Goal: Information Seeking & Learning: Learn about a topic

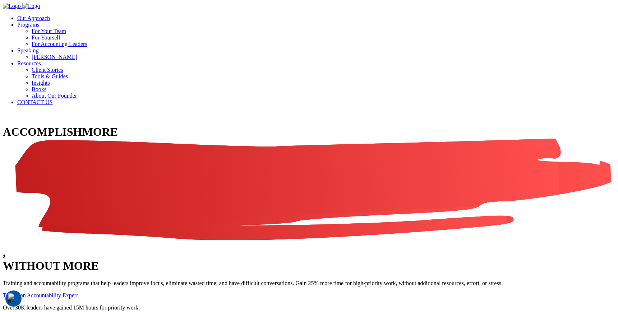
click at [66, 32] on link "For Your Team" at bounding box center [49, 31] width 34 height 6
click at [424, 41] on li "For Yourself" at bounding box center [323, 37] width 583 height 6
click at [60, 41] on link "For Yourself" at bounding box center [46, 37] width 29 height 6
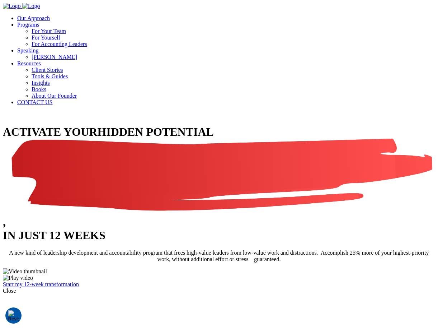
click at [228, 125] on span "HIDDEN POTENTIAL" at bounding box center [219, 170] width 433 height 90
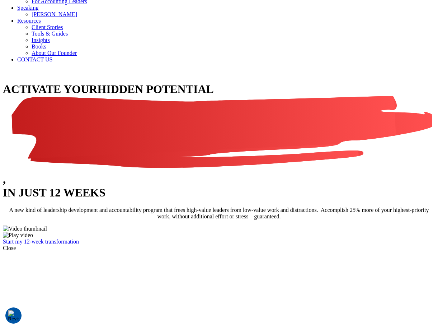
scroll to position [129, 0]
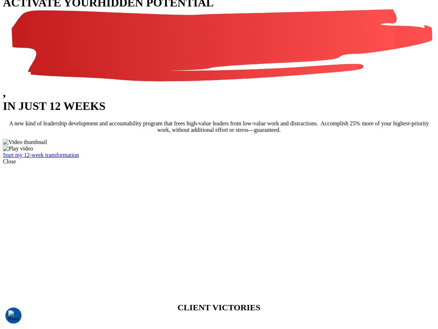
click at [79, 158] on link "Start my 12-week transformation" at bounding box center [41, 155] width 76 height 6
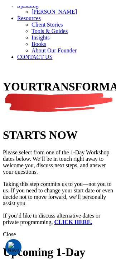
scroll to position [57, 0]
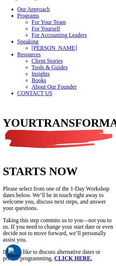
scroll to position [1, 0]
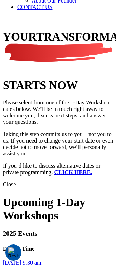
scroll to position [94, 0]
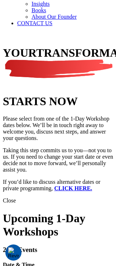
scroll to position [80, 0]
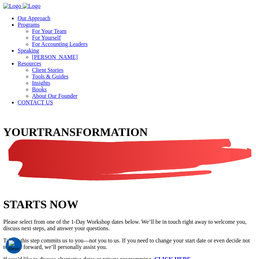
scroll to position [61, 0]
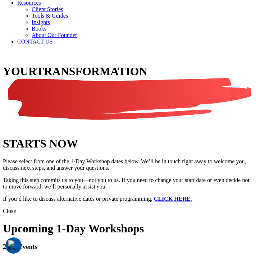
click at [194, 57] on div at bounding box center [128, 57] width 250 height 0
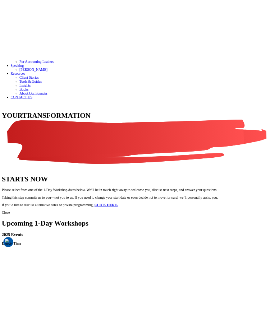
scroll to position [0, 0]
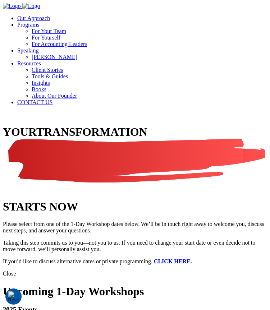
click at [82, 118] on div at bounding box center [135, 118] width 264 height 0
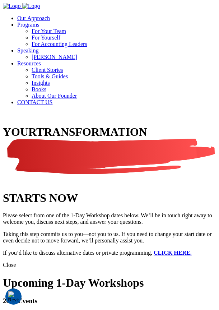
click at [173, 118] on div at bounding box center [109, 118] width 213 height 0
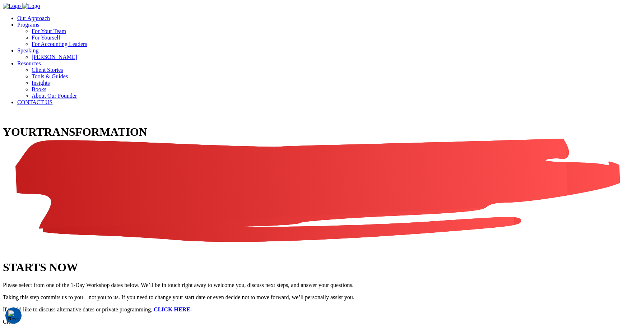
click at [50, 15] on link "Our Approach" at bounding box center [33, 18] width 33 height 6
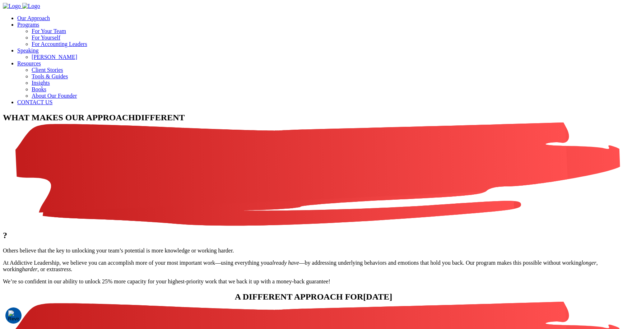
click at [39, 22] on link "Programs" at bounding box center [28, 25] width 22 height 6
click at [66, 34] on link "For Your Team" at bounding box center [49, 31] width 34 height 6
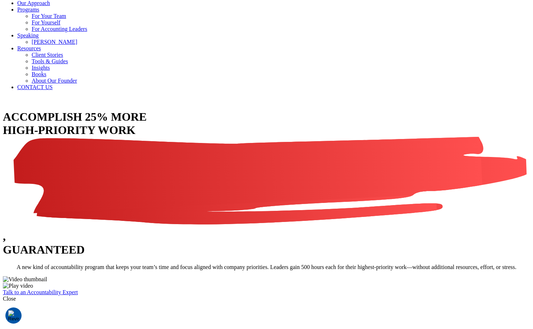
scroll to position [81, 0]
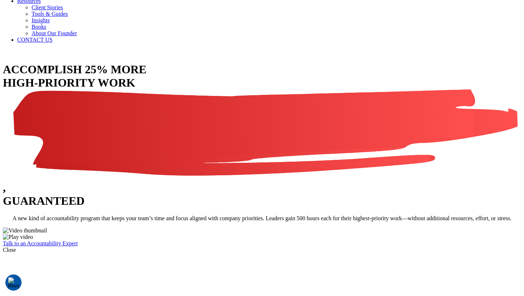
scroll to position [47, 0]
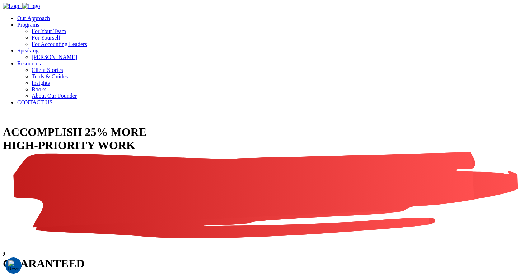
click at [87, 47] on link "For Accounting Leaders" at bounding box center [60, 44] width 56 height 6
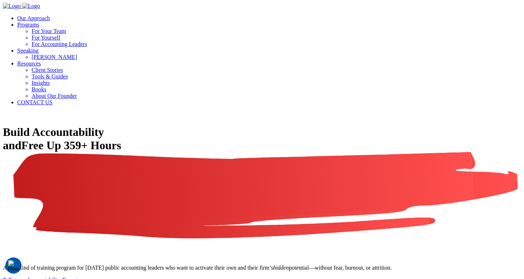
click at [60, 41] on link "For Yourself" at bounding box center [46, 37] width 29 height 6
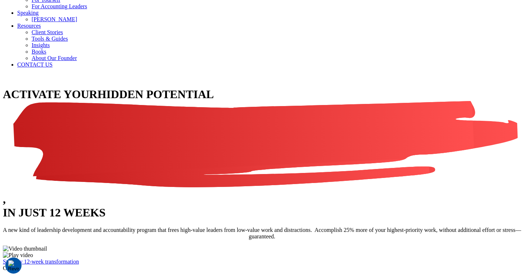
scroll to position [106, 0]
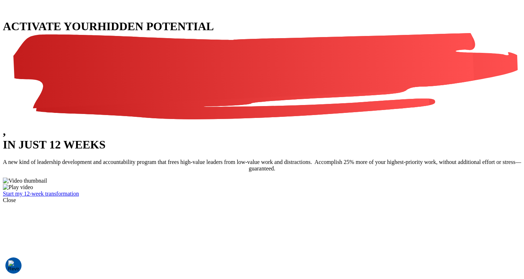
click at [79, 196] on link "Start my 12-week transformation" at bounding box center [41, 193] width 76 height 6
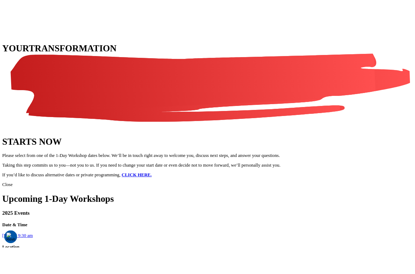
scroll to position [13, 0]
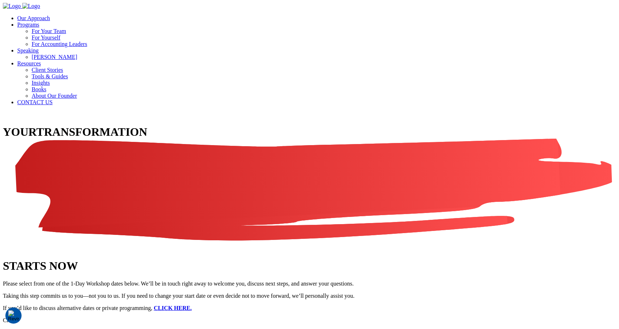
click at [50, 18] on link "Our Approach" at bounding box center [33, 18] width 33 height 6
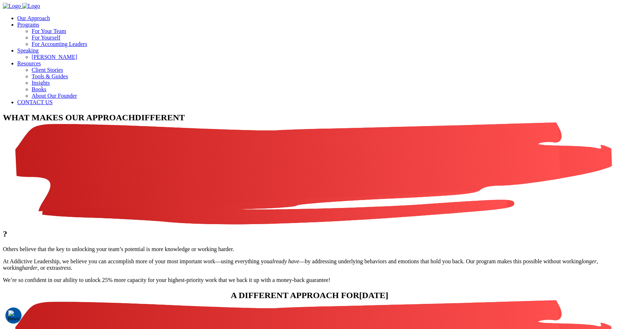
click at [39, 22] on link "Programs" at bounding box center [28, 25] width 22 height 6
click at [424, 37] on ul "For Your Team For Yourself For Accounting Leaders" at bounding box center [316, 37] width 599 height 19
click at [425, 29] on li "For Your Team" at bounding box center [324, 31] width 584 height 6
click at [66, 34] on link "For Your Team" at bounding box center [49, 31] width 34 height 6
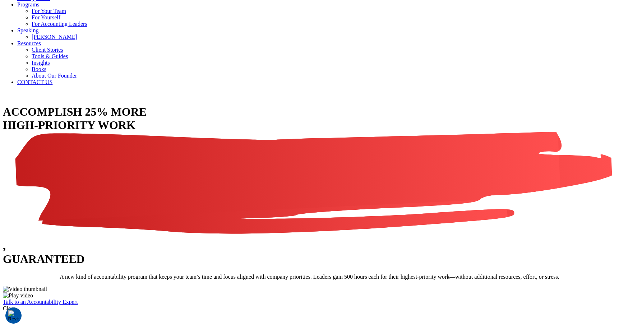
scroll to position [95, 0]
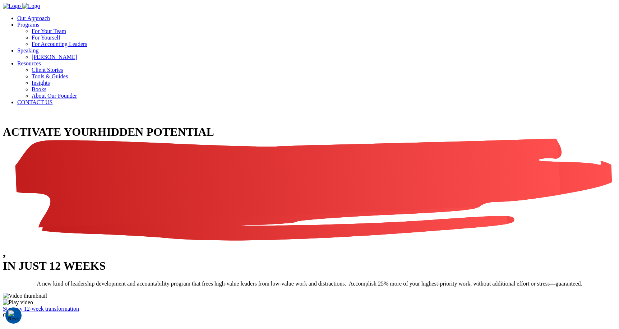
click at [87, 47] on link "For Accounting Leaders" at bounding box center [60, 44] width 56 height 6
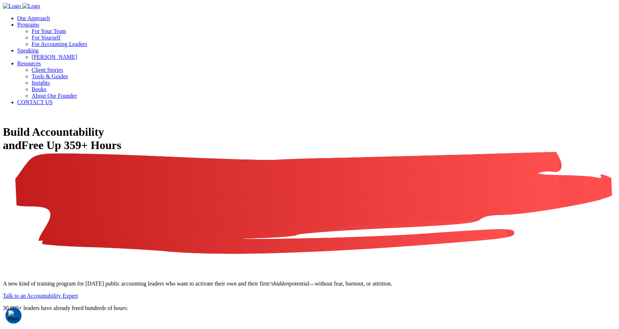
click at [39, 47] on link "Speaking" at bounding box center [28, 50] width 22 height 6
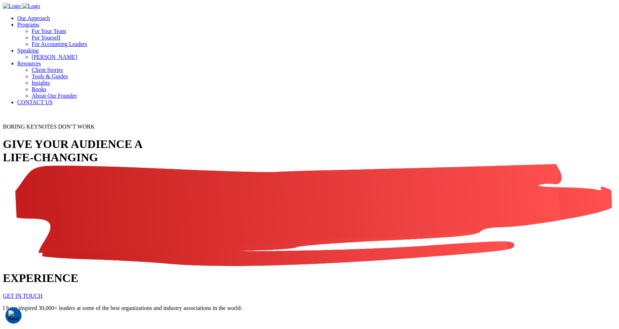
click at [41, 60] on link "Resources" at bounding box center [29, 63] width 24 height 6
click at [63, 67] on link "Client Stories" at bounding box center [48, 70] width 32 height 6
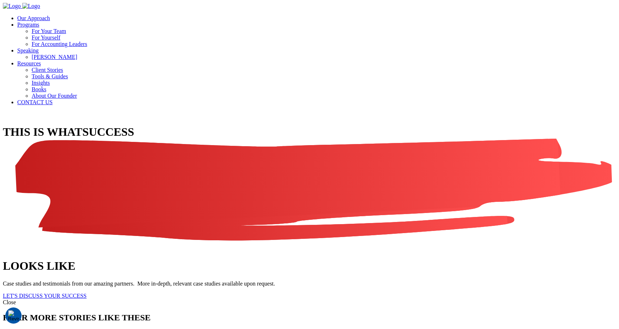
click at [68, 73] on link "Tools & Guides" at bounding box center [50, 76] width 36 height 6
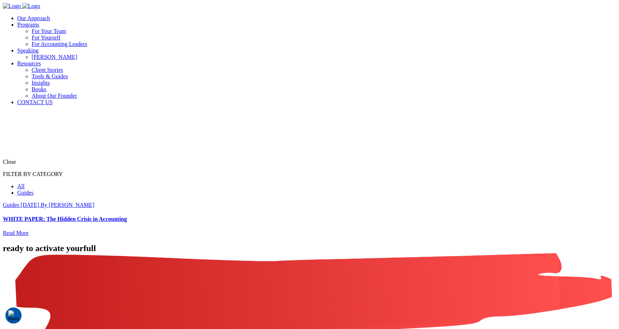
click at [50, 80] on link "Insights" at bounding box center [41, 83] width 18 height 6
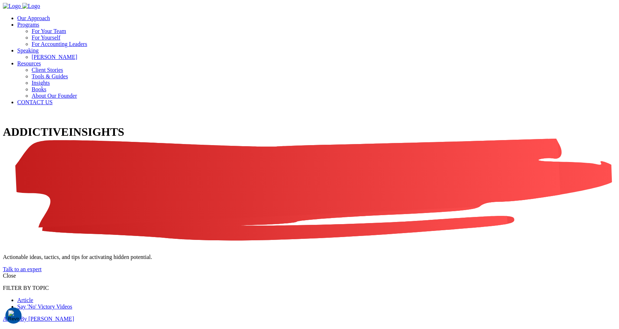
click at [77, 93] on link "About Our Founder" at bounding box center [54, 96] width 45 height 6
click at [52, 99] on link "CONTACT US" at bounding box center [34, 102] width 35 height 6
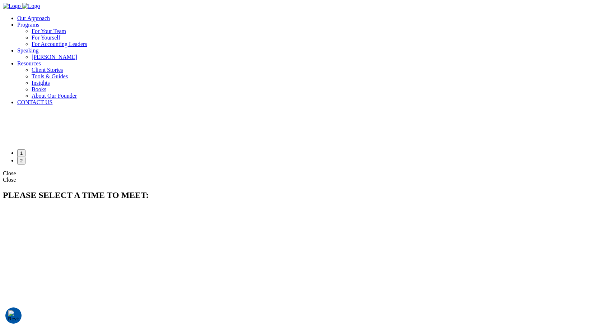
click at [66, 34] on link "For Your Team" at bounding box center [49, 31] width 34 height 6
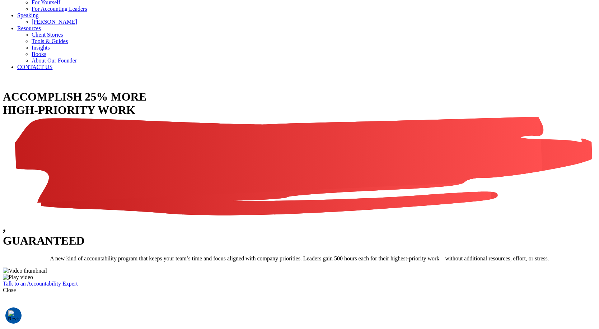
scroll to position [57, 0]
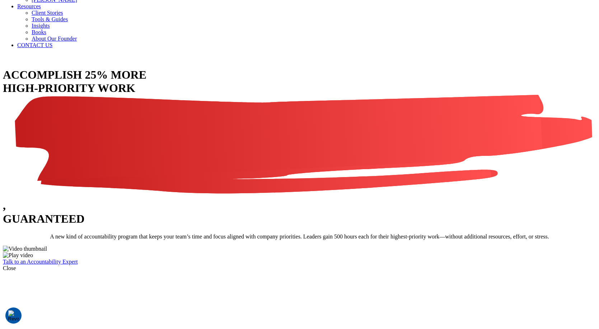
click at [78, 262] on link "Talk to an Accountability Expert" at bounding box center [40, 262] width 75 height 6
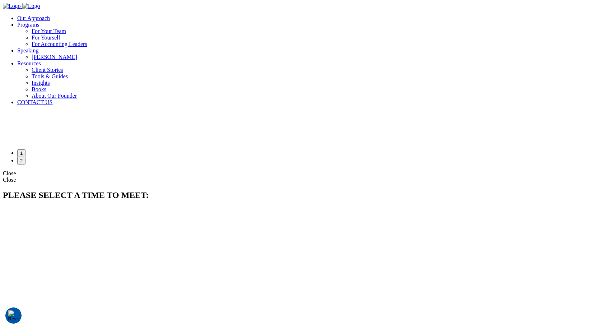
click at [406, 29] on li "For Your Team" at bounding box center [314, 31] width 565 height 6
click at [60, 41] on link "For Yourself" at bounding box center [46, 37] width 29 height 6
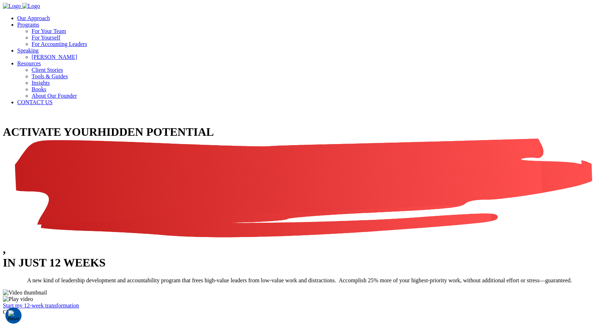
click at [79, 304] on link "Start my 12-week transformation" at bounding box center [41, 305] width 76 height 6
